Goal: Task Accomplishment & Management: Manage account settings

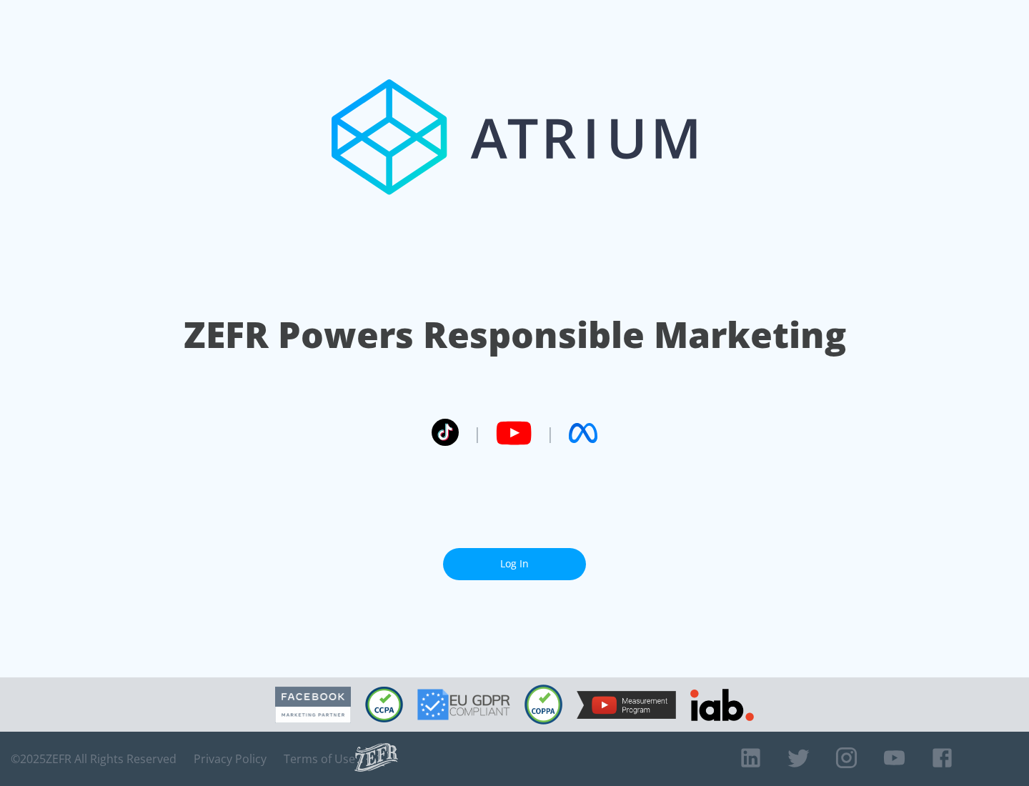
click at [515, 564] on link "Log In" at bounding box center [514, 564] width 143 height 32
